Goal: Task Accomplishment & Management: Manage account settings

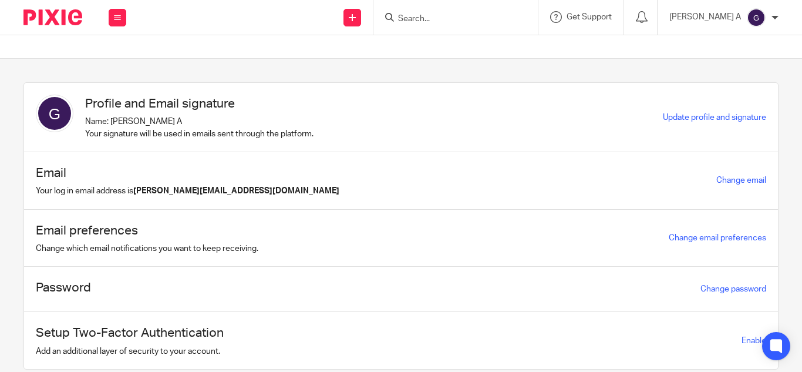
click at [753, 22] on img at bounding box center [756, 17] width 19 height 19
click at [723, 79] on span "Logout" at bounding box center [724, 81] width 26 height 8
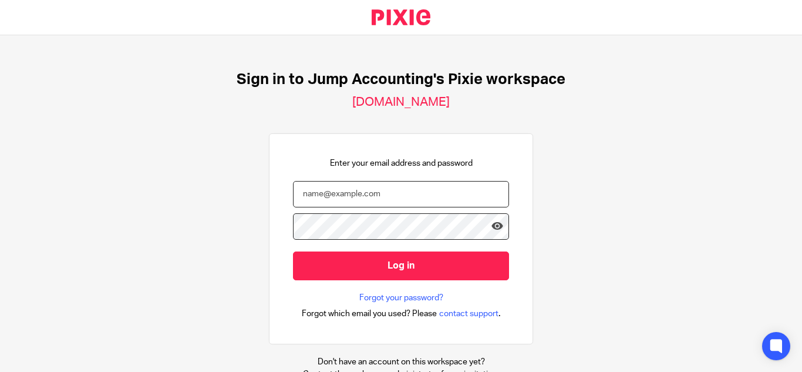
click at [368, 191] on input "email" at bounding box center [401, 194] width 216 height 26
paste input "bumitha@riseaccounting.co.uk"
type input "bumitha@riseaccounting.co.uk"
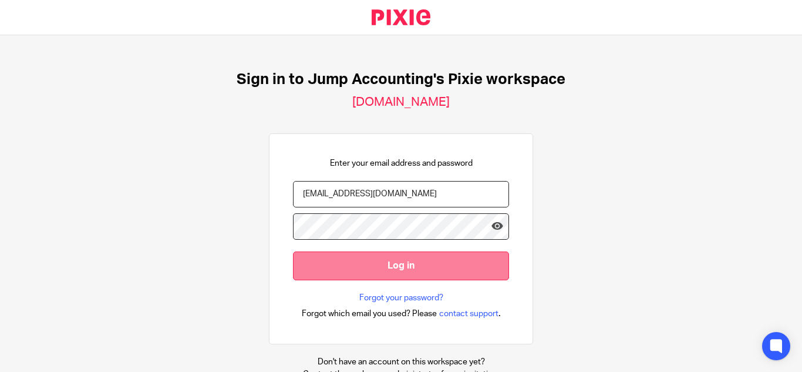
click at [317, 257] on input "Log in" at bounding box center [401, 265] width 216 height 29
